Goal: Navigation & Orientation: Find specific page/section

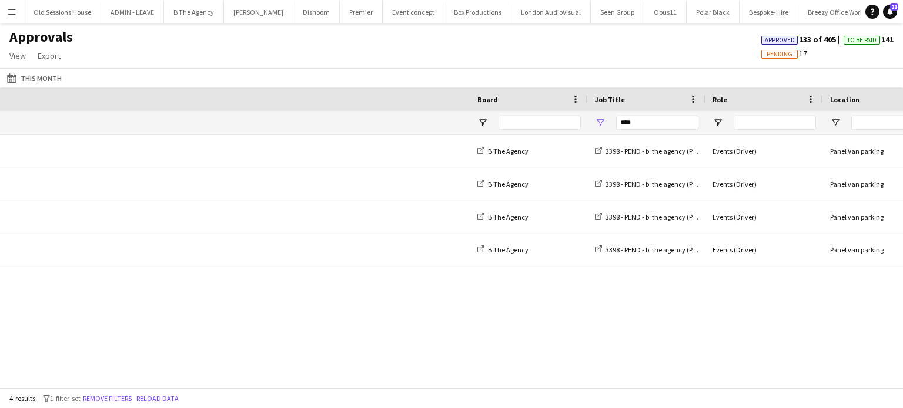
scroll to position [0, 616]
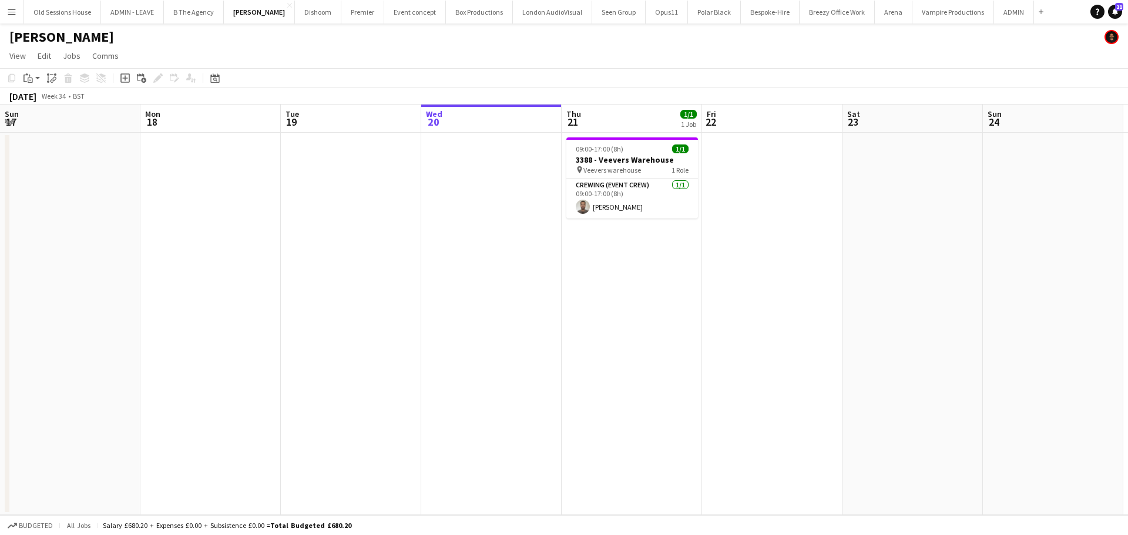
scroll to position [0, 238]
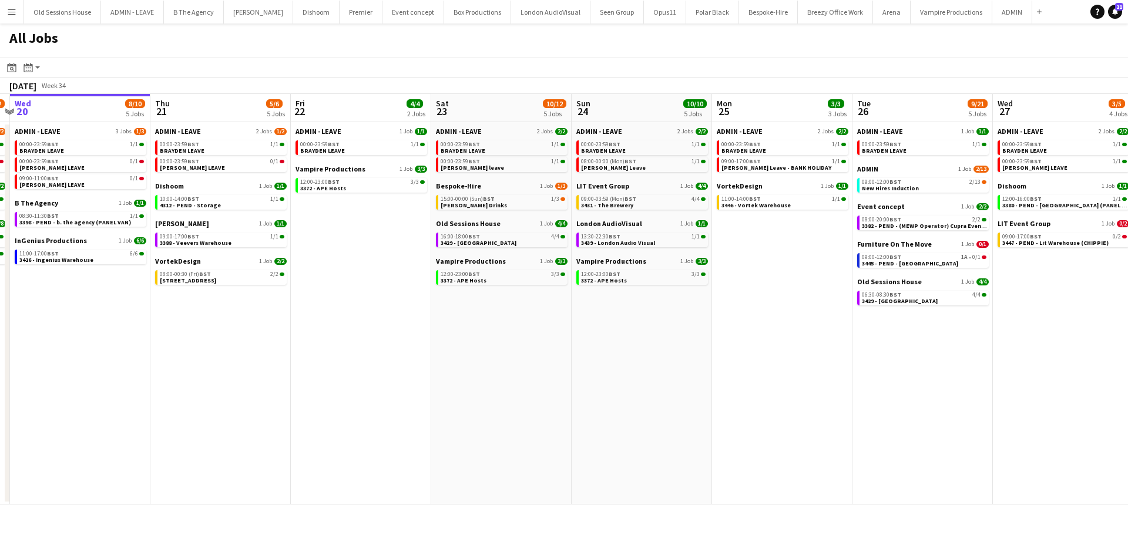
drag, startPoint x: 777, startPoint y: 350, endPoint x: 396, endPoint y: 354, distance: 380.8
click at [396, 355] on app-calendar-viewport "Sun 17 12/12 6 Jobs Mon 18 3/3 3 Jobs Tue 19 11/12 5 Jobs Wed 20 8/10 5 Jobs Th…" at bounding box center [564, 299] width 1128 height 411
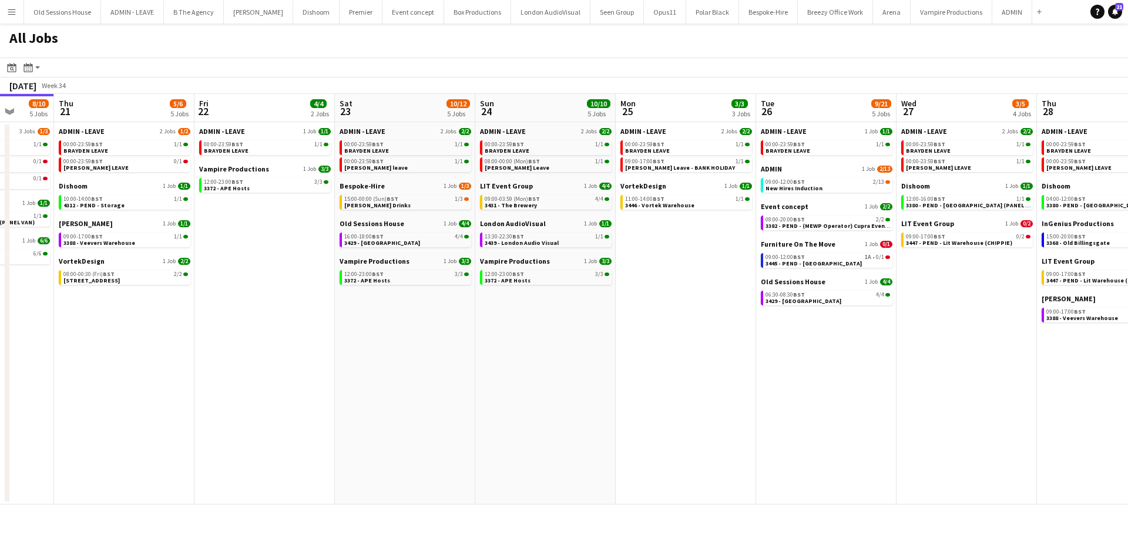
drag, startPoint x: 444, startPoint y: 376, endPoint x: 775, endPoint y: 321, distance: 335.3
click at [775, 321] on app-calendar-viewport "Mon 18 3/3 3 Jobs Tue 19 11/12 5 Jobs Wed 20 8/10 5 Jobs Thu 21 5/6 5 Jobs Fri …" at bounding box center [564, 299] width 1128 height 411
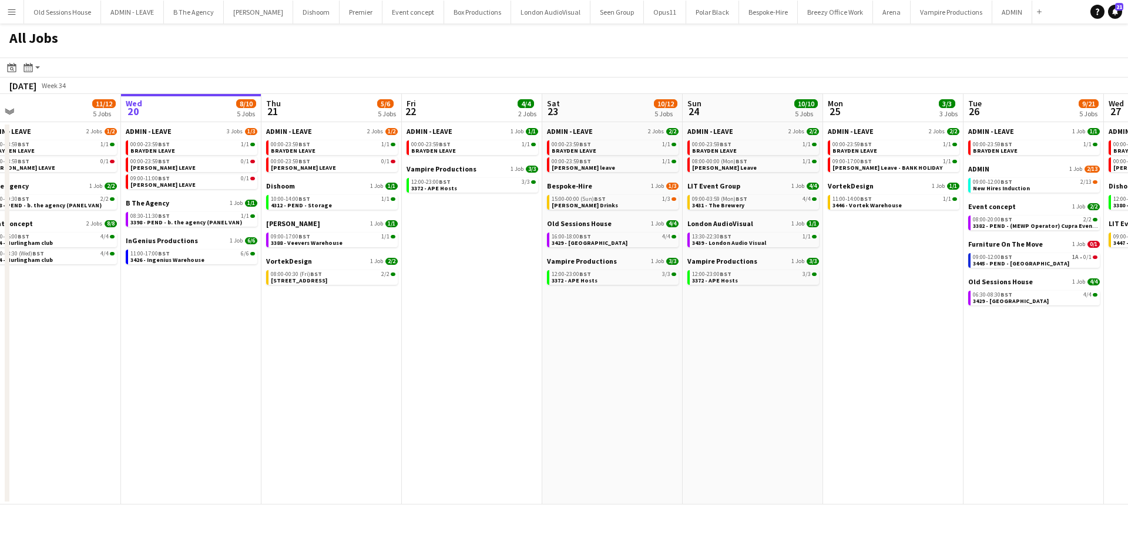
scroll to position [0, 271]
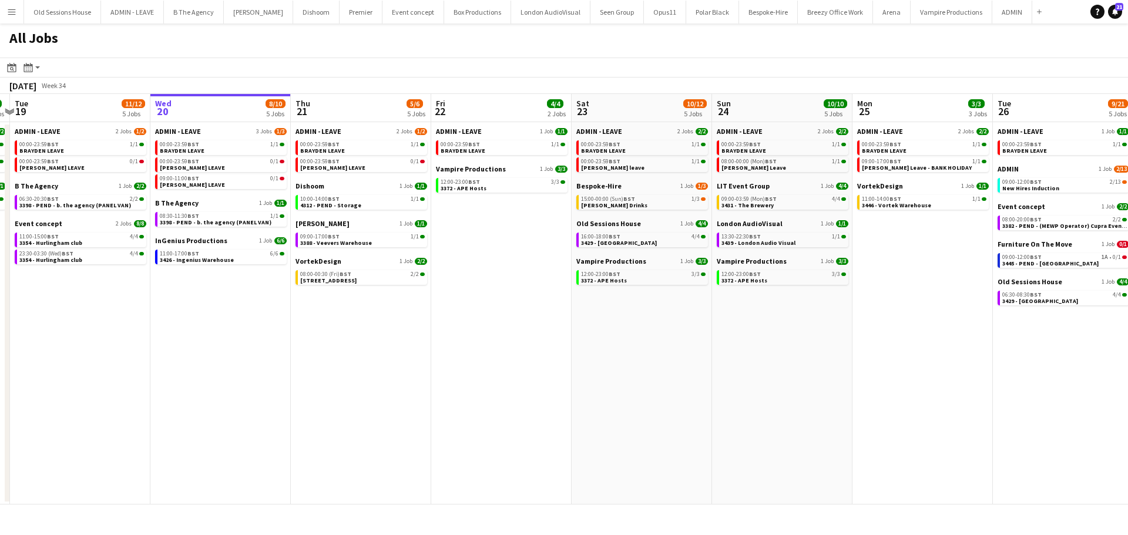
drag, startPoint x: 456, startPoint y: 326, endPoint x: 547, endPoint y: 324, distance: 90.5
click at [547, 324] on app-calendar-viewport "Sun 17 12/12 6 Jobs Mon 18 3/3 3 Jobs Tue 19 11/12 5 Jobs Wed 20 8/10 5 Jobs Th…" at bounding box center [564, 299] width 1128 height 411
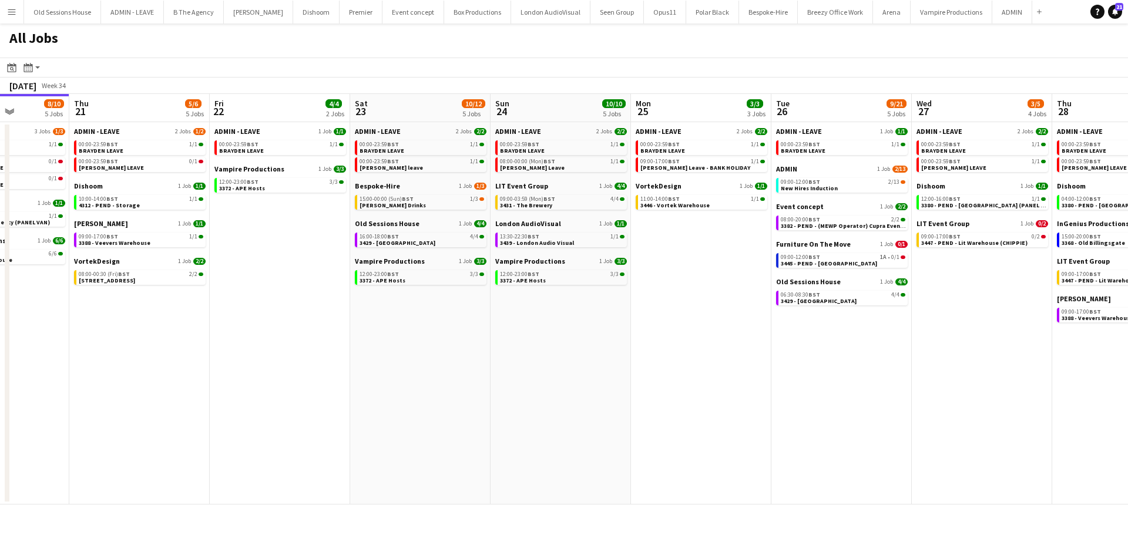
scroll to position [0, 515]
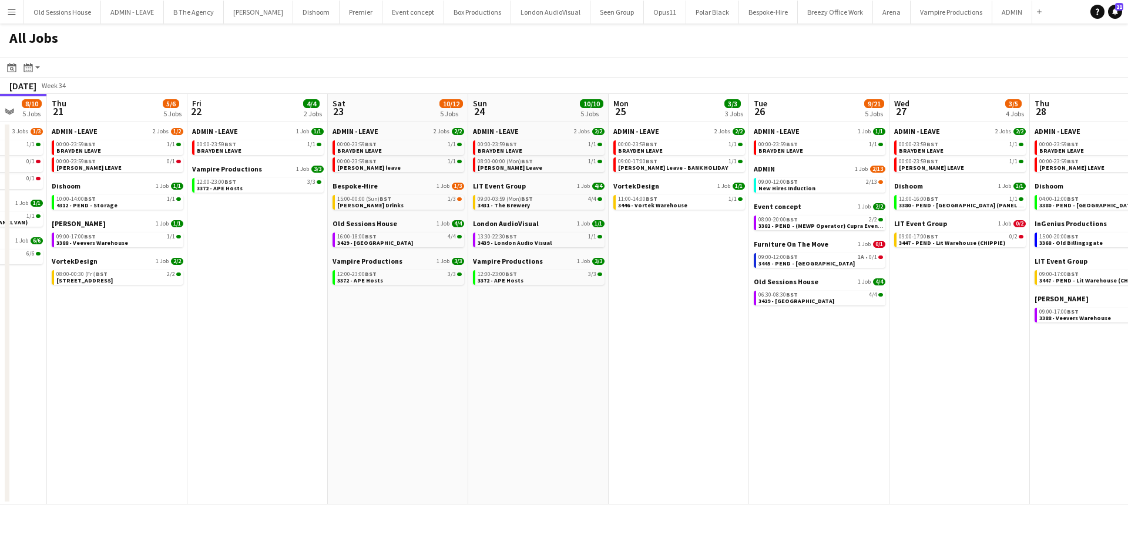
drag, startPoint x: 654, startPoint y: 340, endPoint x: 410, endPoint y: 356, distance: 244.4
click at [410, 356] on app-calendar-viewport "Sun 17 12/12 6 Jobs Mon 18 3/3 3 Jobs Tue 19 11/12 5 Jobs Wed 20 8/10 5 Jobs Th…" at bounding box center [564, 299] width 1128 height 411
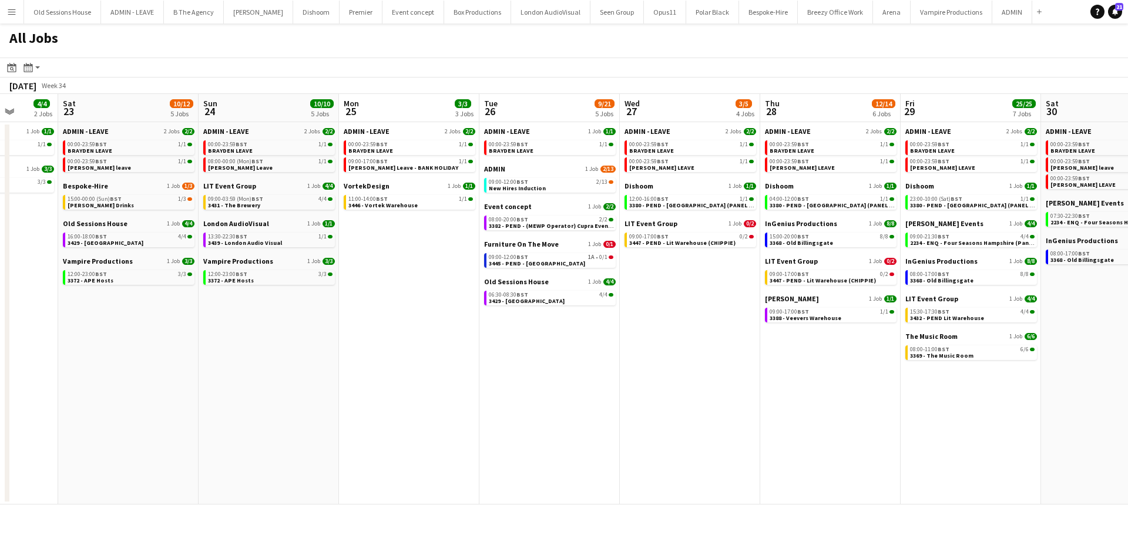
drag, startPoint x: 548, startPoint y: 350, endPoint x: 279, endPoint y: 393, distance: 273.0
click at [279, 393] on app-calendar-viewport "Tue 19 11/12 5 Jobs Wed 20 8/10 5 Jobs Thu 21 5/6 5 Jobs Fri 22 4/4 2 Jobs Sat …" at bounding box center [564, 299] width 1128 height 411
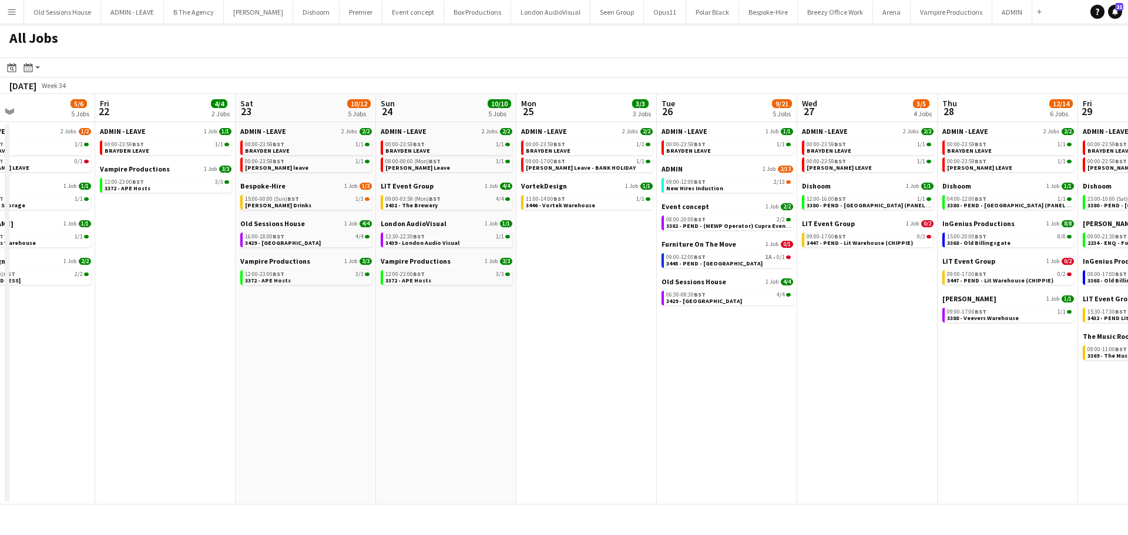
click at [279, 401] on app-all-jobs "All Jobs Date picker [DATE] [DATE] [DATE] M [DATE] T [DATE] W [DATE] T [DATE] F…" at bounding box center [564, 264] width 1128 height 481
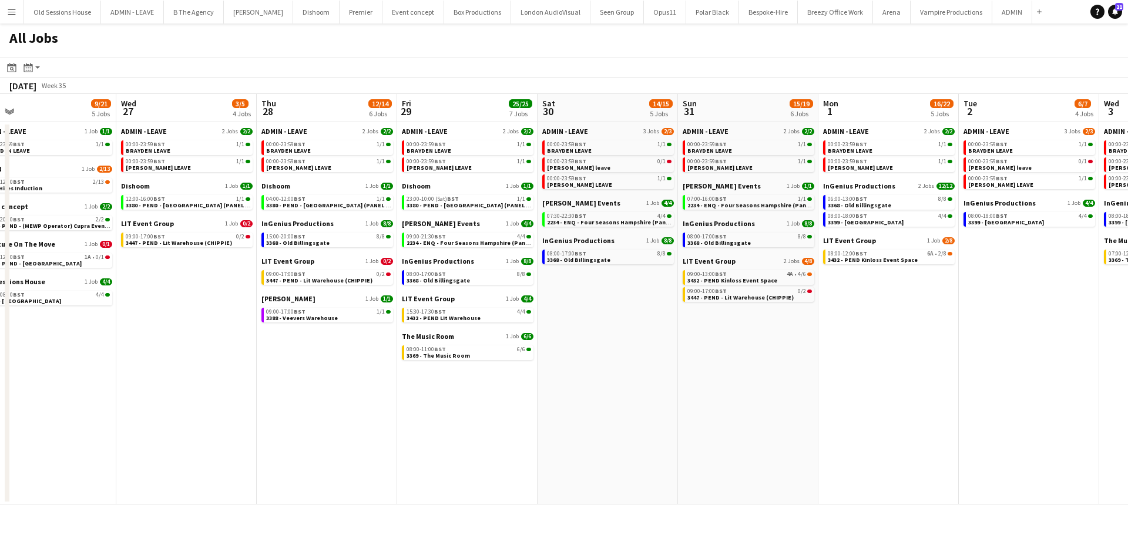
scroll to position [0, 363]
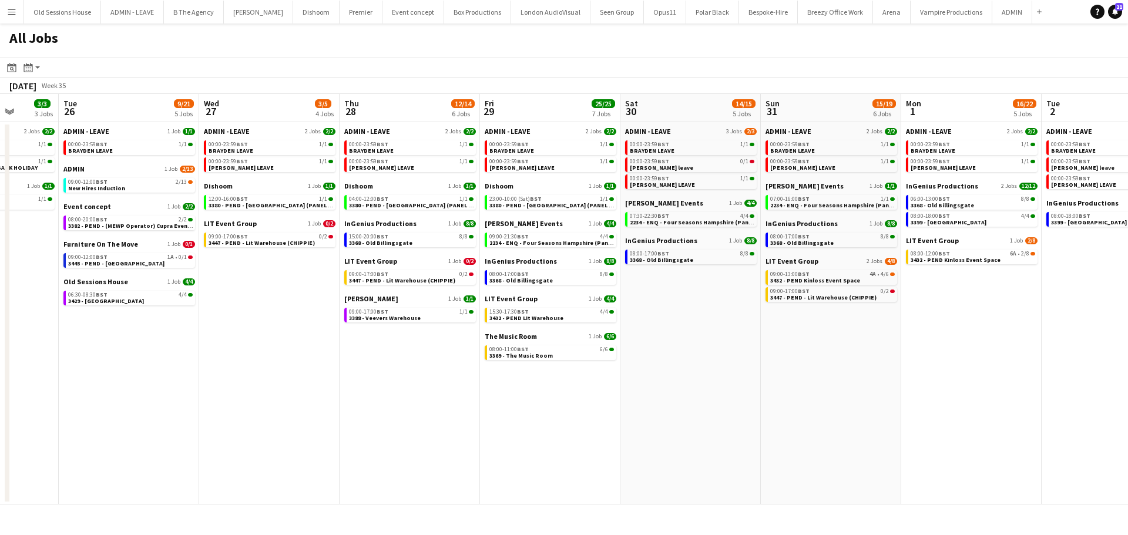
drag, startPoint x: 307, startPoint y: 390, endPoint x: 280, endPoint y: 391, distance: 27.1
click at [280, 391] on app-calendar-viewport "Sat 23 10/12 5 Jobs Sun 24 10/10 5 Jobs Mon 25 3/3 3 Jobs Tue 26 9/21 5 Jobs We…" at bounding box center [564, 299] width 1128 height 411
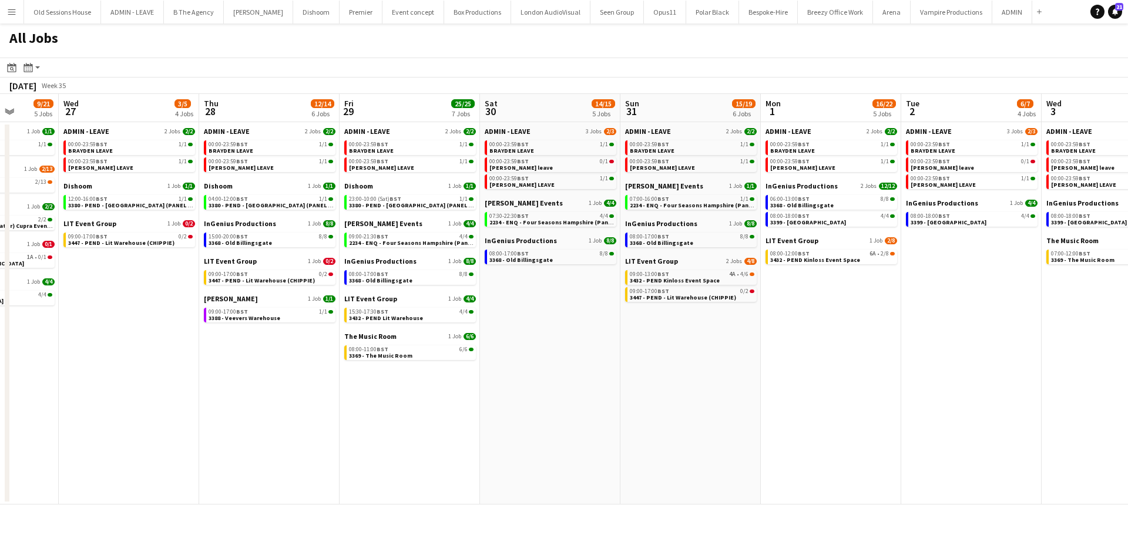
scroll to position [0, 510]
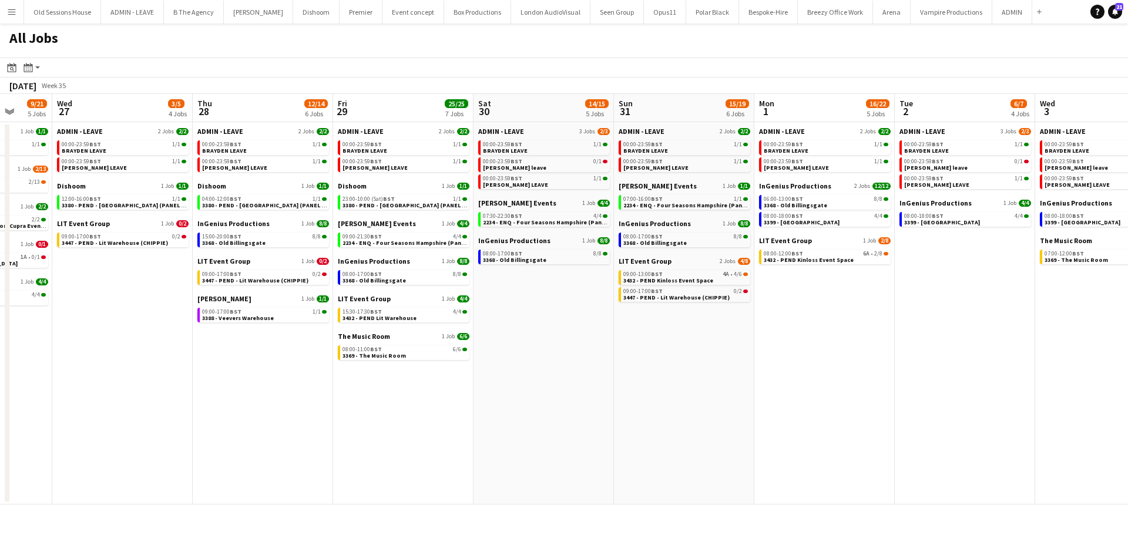
drag, startPoint x: 401, startPoint y: 391, endPoint x: 254, endPoint y: 404, distance: 147.5
click at [254, 404] on app-calendar-viewport "Sat 23 10/12 5 Jobs Sun 24 10/10 5 Jobs Mon 25 3/3 3 Jobs Tue 26 9/21 5 Jobs We…" at bounding box center [564, 299] width 1128 height 411
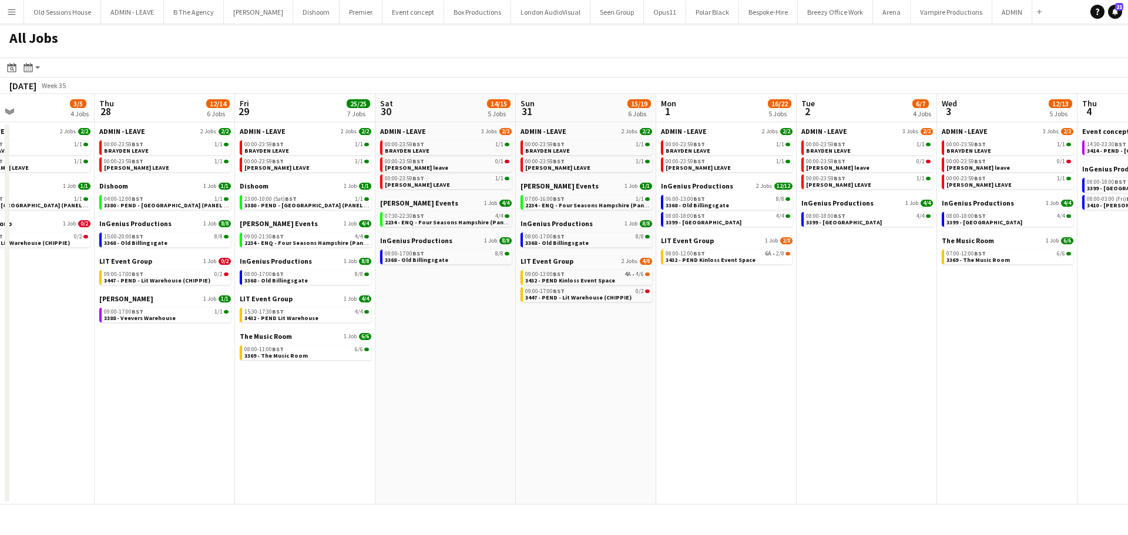
scroll to position [0, 336]
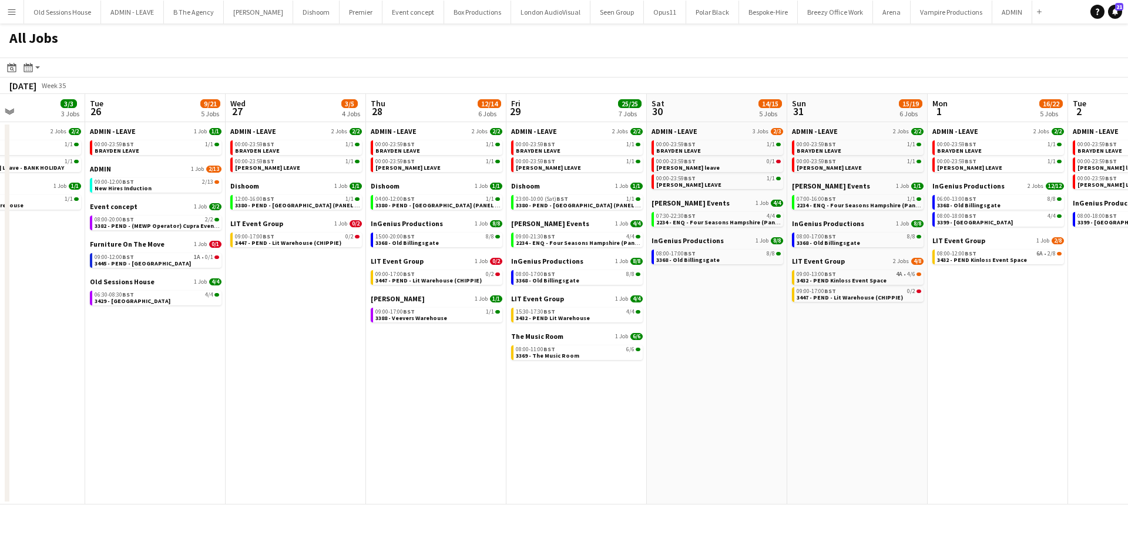
drag, startPoint x: 532, startPoint y: 394, endPoint x: 429, endPoint y: 404, distance: 103.3
click at [364, 404] on app-calendar-viewport "Sat 23 10/12 5 Jobs Sun 24 10/10 5 Jobs Mon 25 3/3 3 Jobs Tue 26 9/21 5 Jobs We…" at bounding box center [564, 299] width 1128 height 411
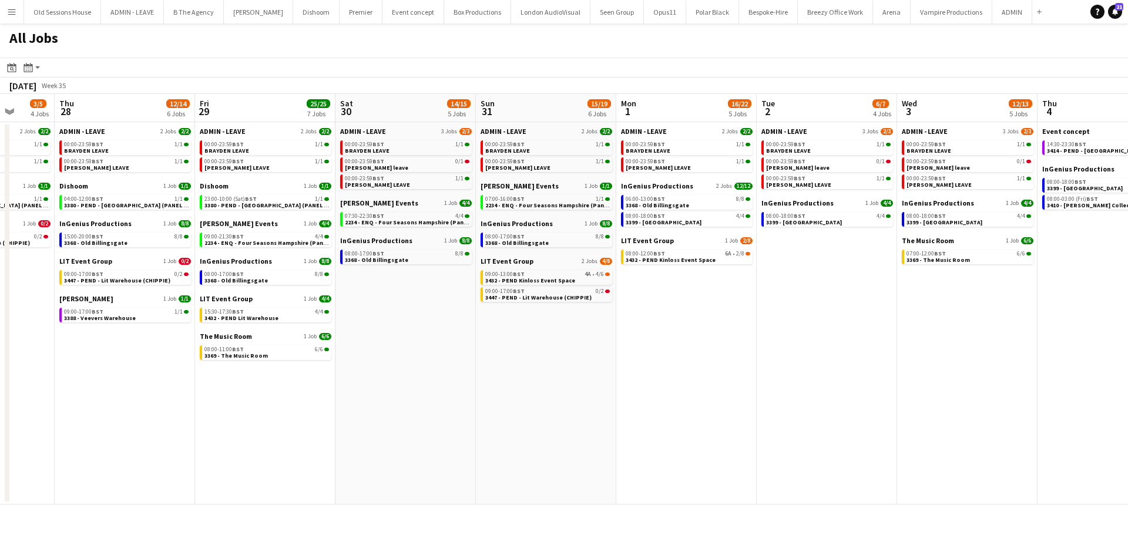
scroll to position [0, 490]
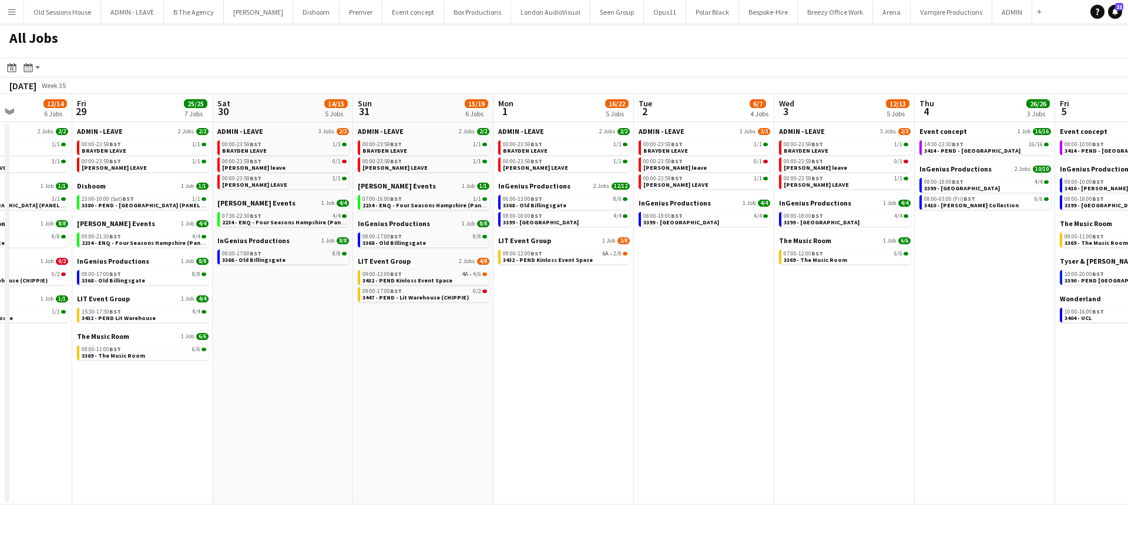
drag, startPoint x: 386, startPoint y: 397, endPoint x: 297, endPoint y: 400, distance: 88.8
click at [297, 400] on app-calendar-viewport "Mon 25 3/3 3 Jobs Tue 26 9/21 5 Jobs Wed 27 3/5 4 Jobs Thu 28 12/14 6 Jobs Fri …" at bounding box center [564, 299] width 1128 height 411
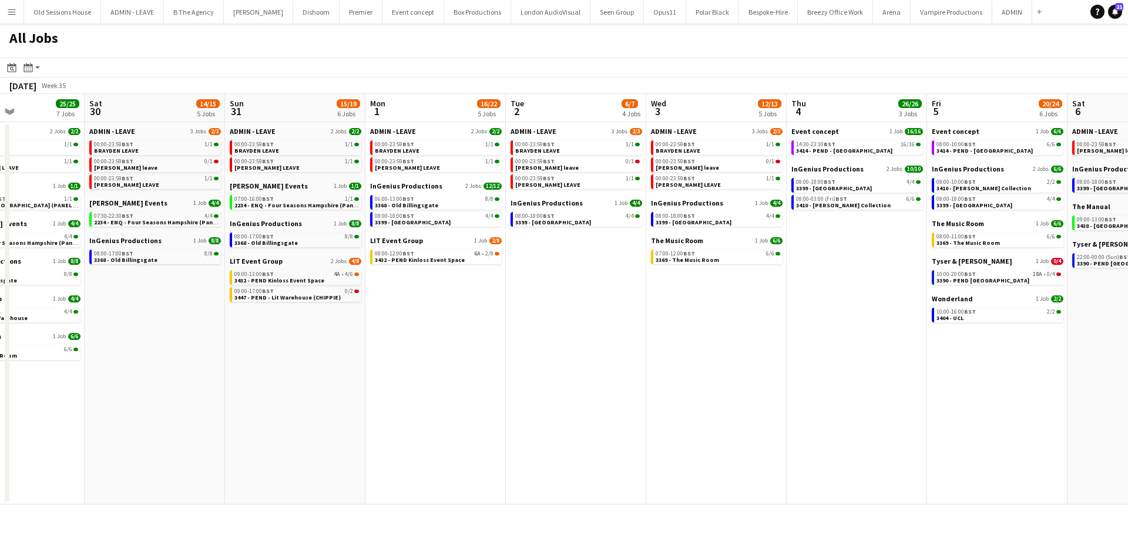
drag, startPoint x: 431, startPoint y: 391, endPoint x: 319, endPoint y: 394, distance: 112.3
click at [319, 394] on app-calendar-viewport "Wed 27 3/5 4 Jobs Thu 28 12/14 6 Jobs Fri 29 25/25 7 Jobs Sat 30 14/15 5 Jobs S…" at bounding box center [564, 299] width 1128 height 411
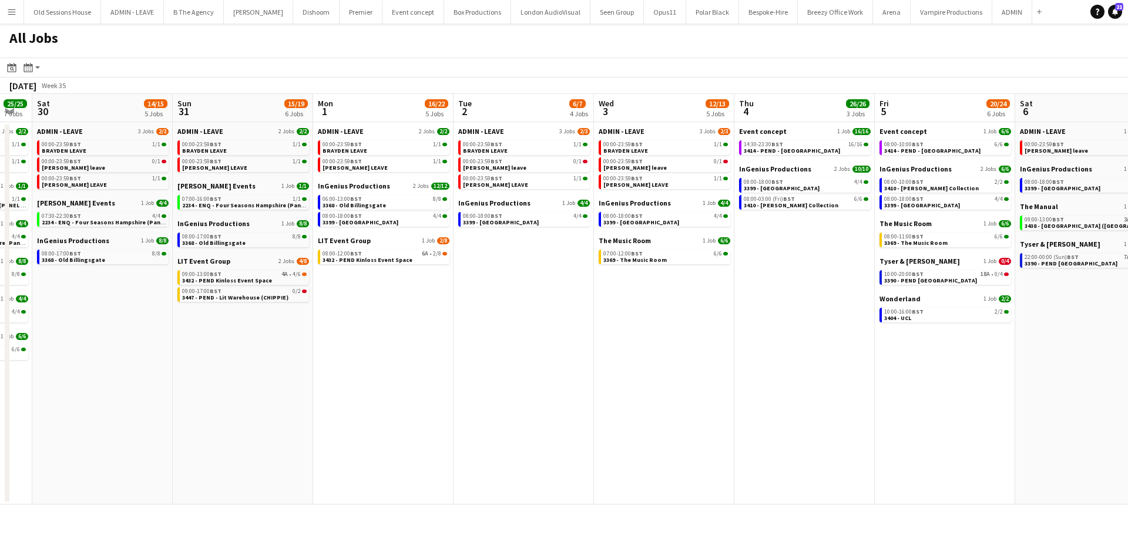
scroll to position [0, 416]
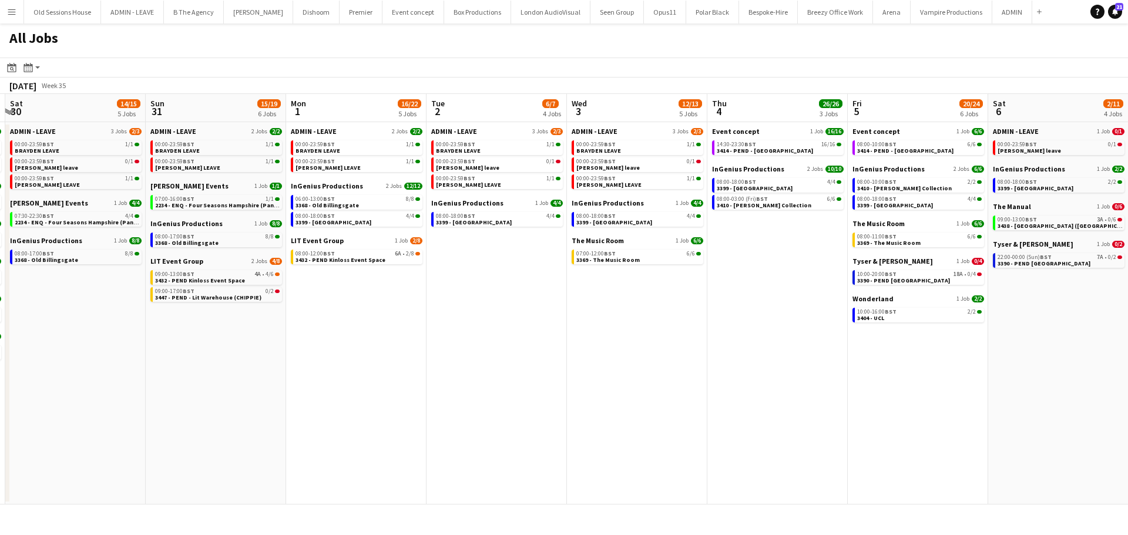
drag, startPoint x: 423, startPoint y: 388, endPoint x: 344, endPoint y: 393, distance: 79.4
click at [344, 393] on app-calendar-viewport "Wed 27 3/5 4 Jobs Thu 28 12/14 6 Jobs Fri 29 25/25 7 Jobs Sat 30 14/15 5 Jobs S…" at bounding box center [564, 299] width 1128 height 411
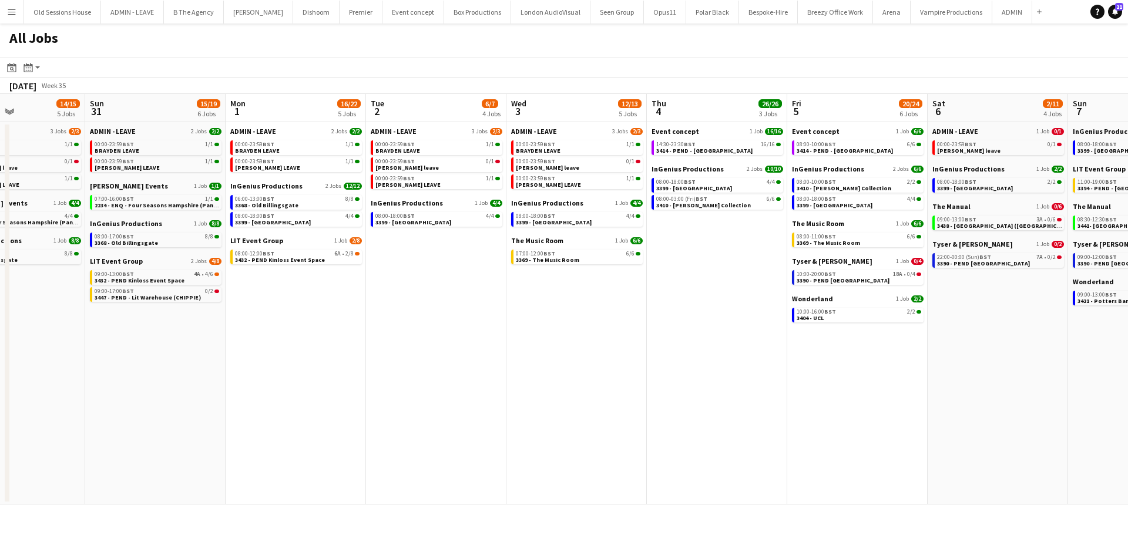
scroll to position [0, 517]
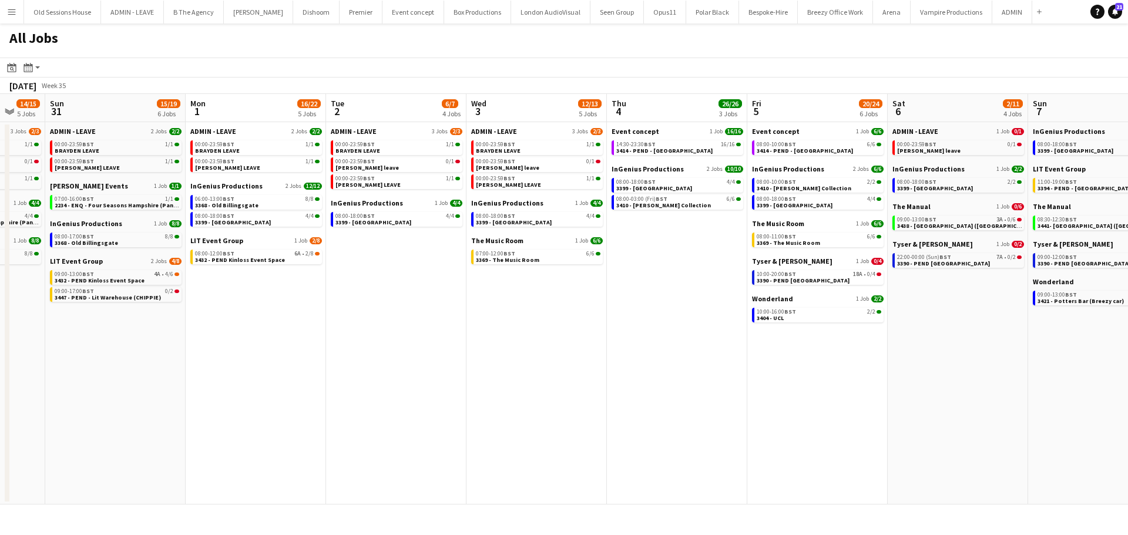
drag, startPoint x: 501, startPoint y: 350, endPoint x: 400, endPoint y: 351, distance: 100.5
click at [400, 351] on app-calendar-viewport "Wed 27 3/5 4 Jobs Thu 28 12/14 6 Jobs Fri 29 25/25 7 Jobs Sat 30 14/15 5 Jobs S…" at bounding box center [564, 299] width 1128 height 411
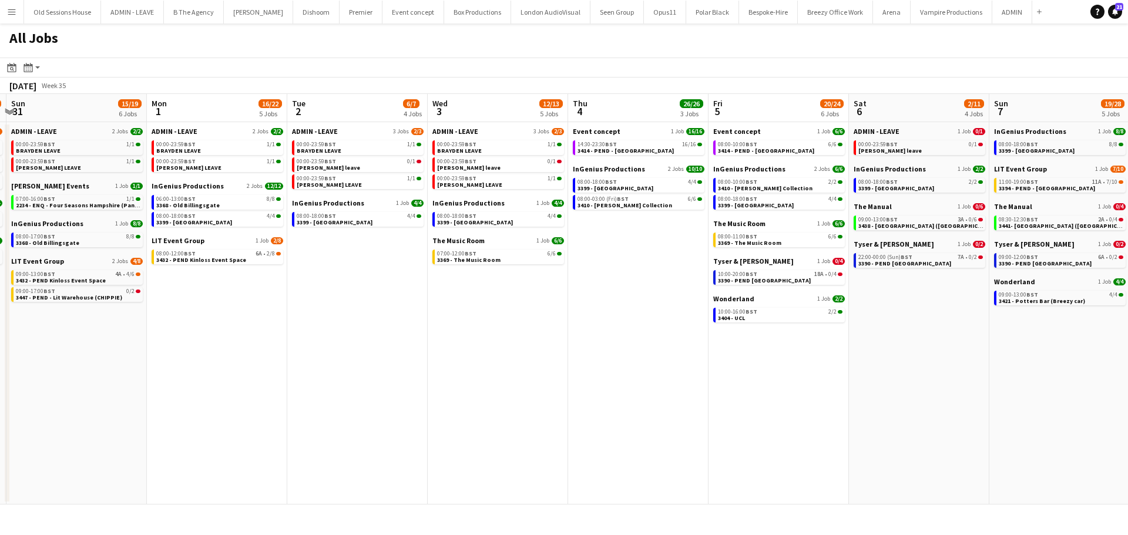
scroll to position [0, 585]
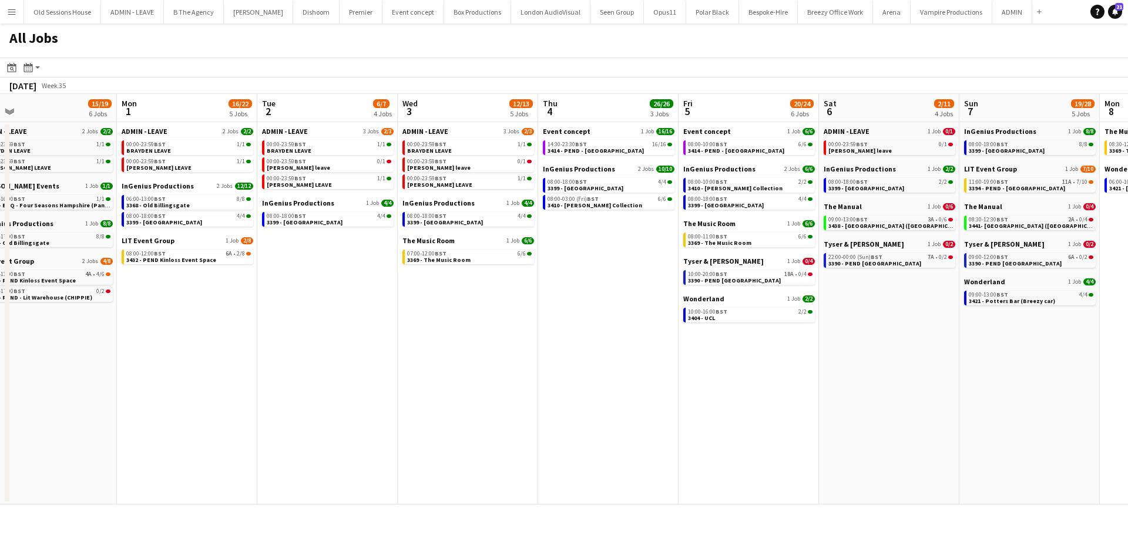
drag, startPoint x: 415, startPoint y: 331, endPoint x: 347, endPoint y: 348, distance: 71.0
click at [347, 348] on app-calendar-viewport "Wed 27 3/5 4 Jobs Thu 28 12/14 6 Jobs Fri 29 25/25 7 Jobs Sat 30 14/15 5 Jobs S…" at bounding box center [564, 299] width 1128 height 411
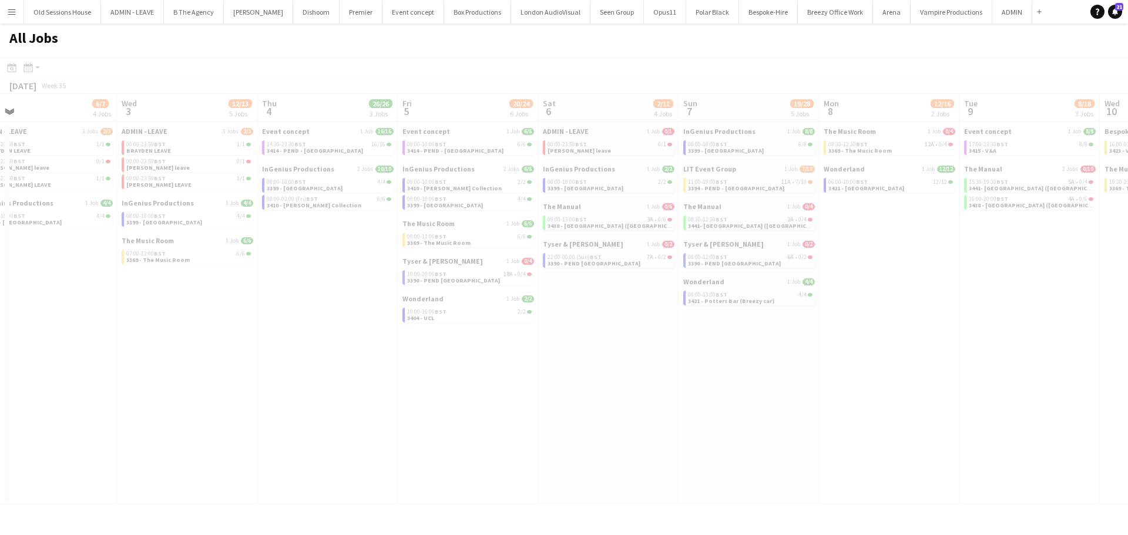
scroll to position [0, 326]
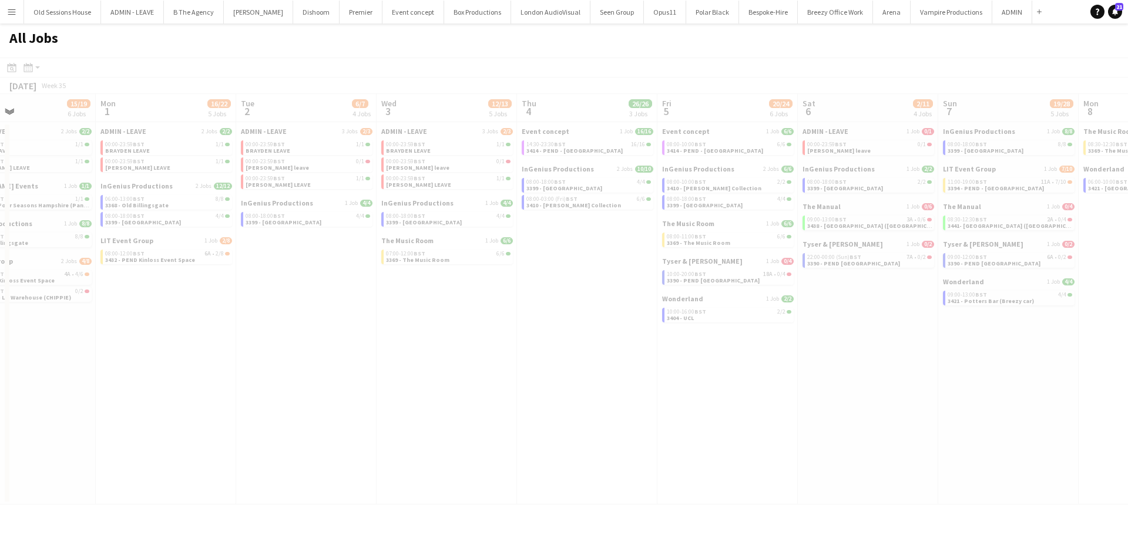
drag, startPoint x: 444, startPoint y: 348, endPoint x: 361, endPoint y: 356, distance: 83.2
click at [361, 356] on app-calendar-viewport "Fri 29 25/25 7 Jobs Sat 30 14/15 5 Jobs Sun 31 15/19 6 Jobs Mon 1 16/22 5 Jobs …" at bounding box center [564, 299] width 1128 height 411
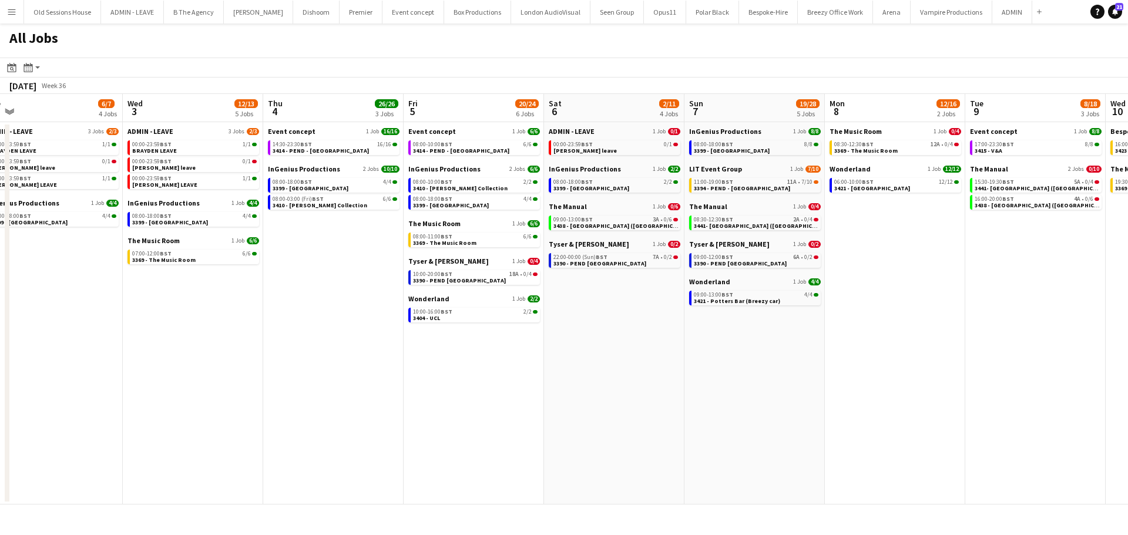
scroll to position [0, 588]
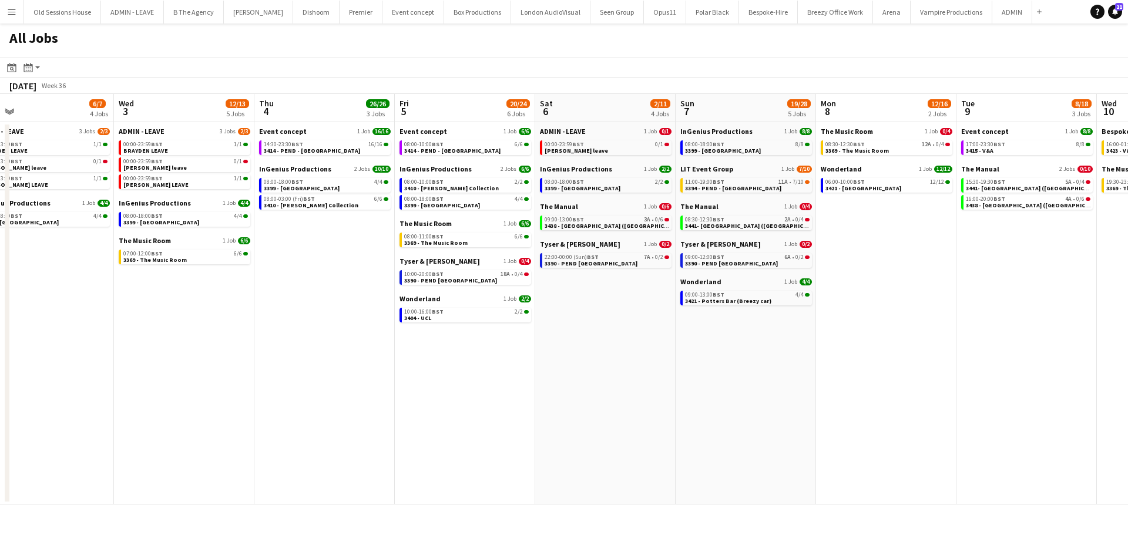
drag, startPoint x: 511, startPoint y: 347, endPoint x: 303, endPoint y: 387, distance: 211.8
click at [303, 387] on app-calendar-viewport "Fri 29 25/25 7 Jobs Sat 30 14/15 5 Jobs Sun 31 15/19 6 Jobs Mon 1 16/22 5 Jobs …" at bounding box center [564, 299] width 1128 height 411
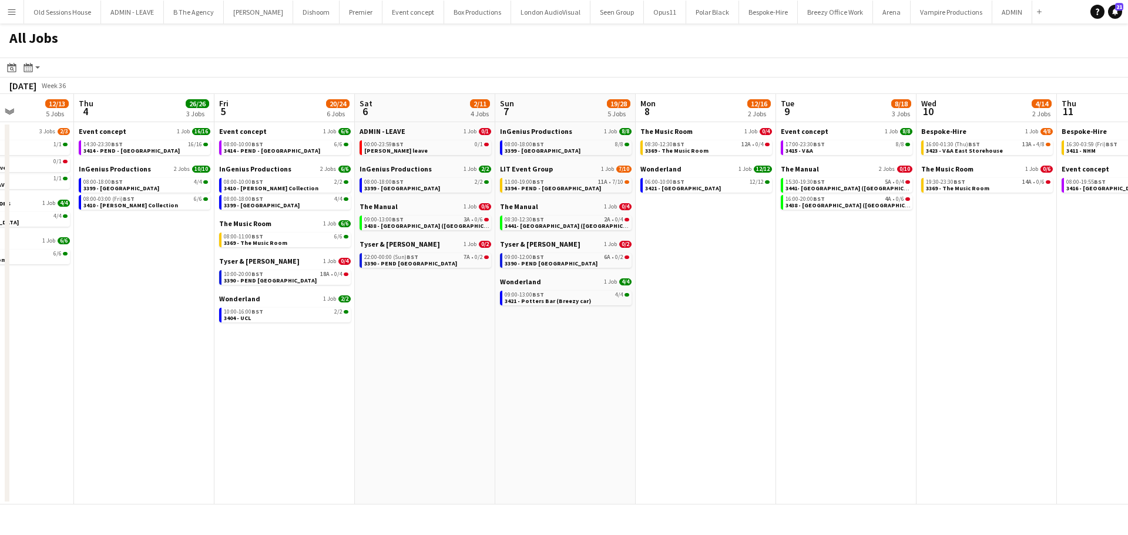
scroll to position [0, 492]
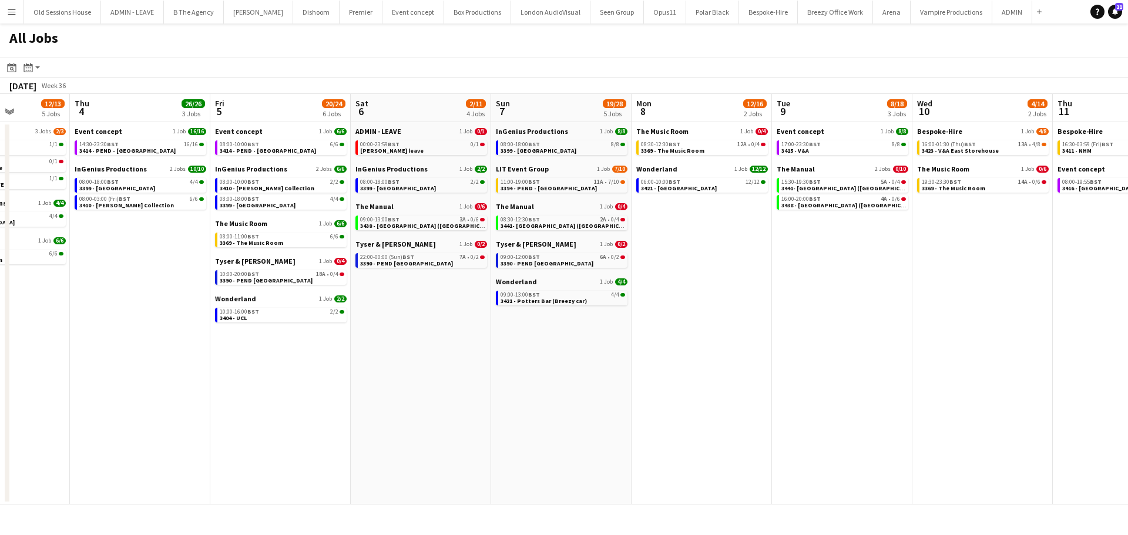
drag, startPoint x: 589, startPoint y: 351, endPoint x: 405, endPoint y: 361, distance: 184.8
click at [405, 361] on app-calendar-viewport "Sun 31 15/19 6 Jobs Mon 1 16/22 5 Jobs Tue 2 6/7 4 Jobs Wed 3 12/13 5 Jobs Thu …" at bounding box center [564, 299] width 1128 height 411
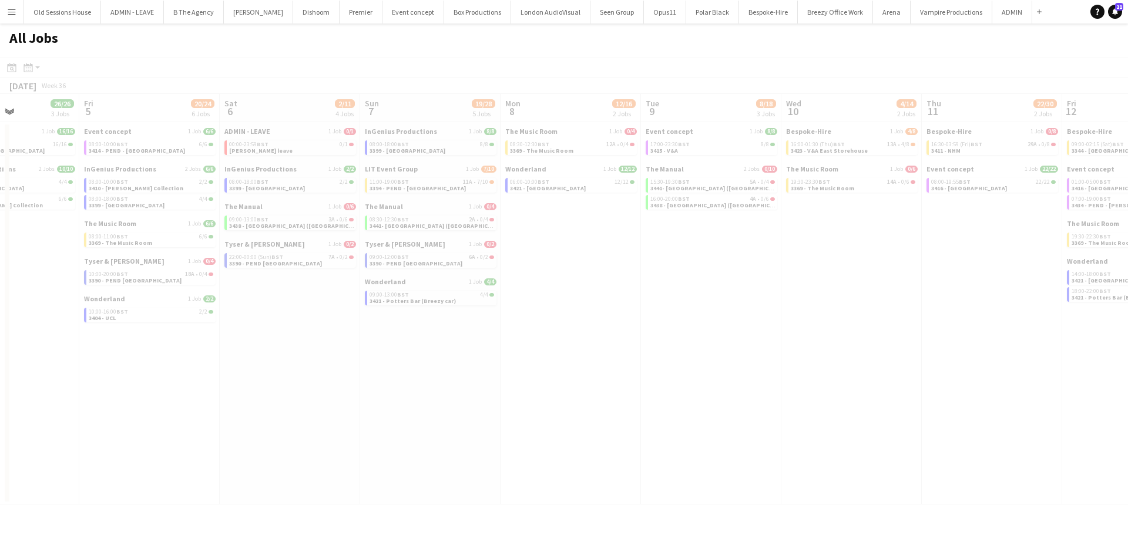
drag, startPoint x: 507, startPoint y: 380, endPoint x: 370, endPoint y: 381, distance: 137.5
click at [364, 385] on app-calendar-viewport "Tue 2 6/7 4 Jobs Wed 3 12/13 5 Jobs Thu 4 26/26 3 Jobs Fri 5 20/24 6 Jobs Sat 6…" at bounding box center [564, 299] width 1128 height 411
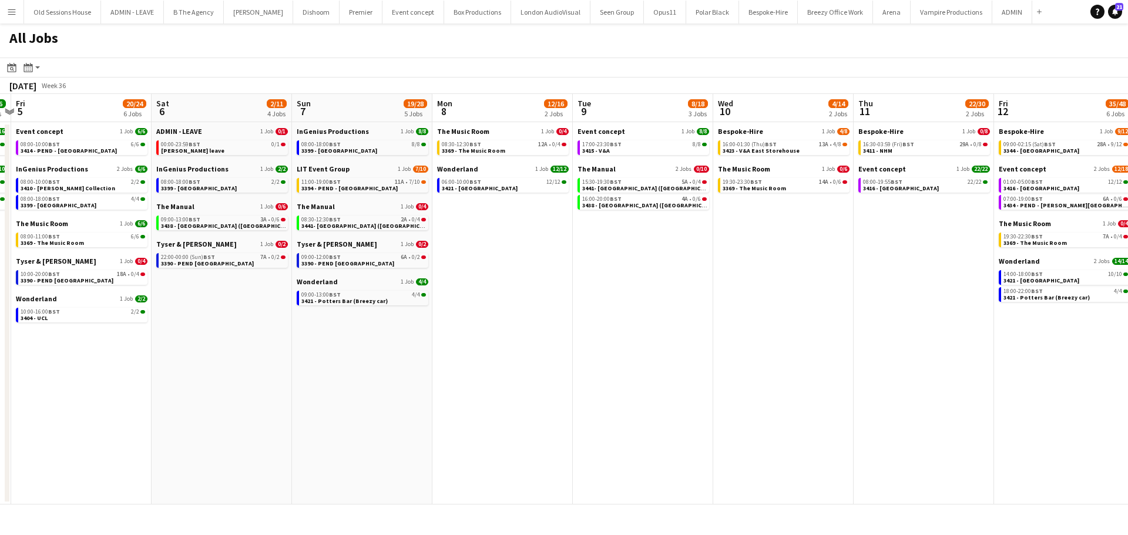
click at [505, 353] on app-date-cell "The Music Room 1 Job 0/4 08:30-12:30 BST 12A • 0/4 3369 - The Music Room Wonder…" at bounding box center [503, 313] width 140 height 383
